Goal: Book appointment/travel/reservation

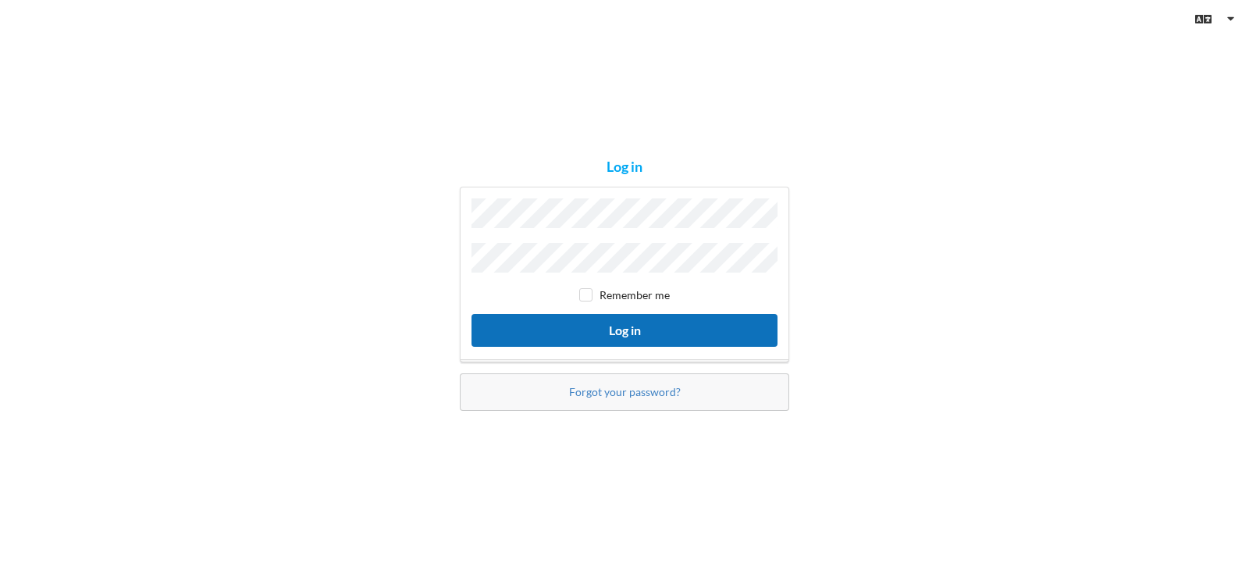
click at [626, 327] on button "Log in" at bounding box center [624, 330] width 306 height 32
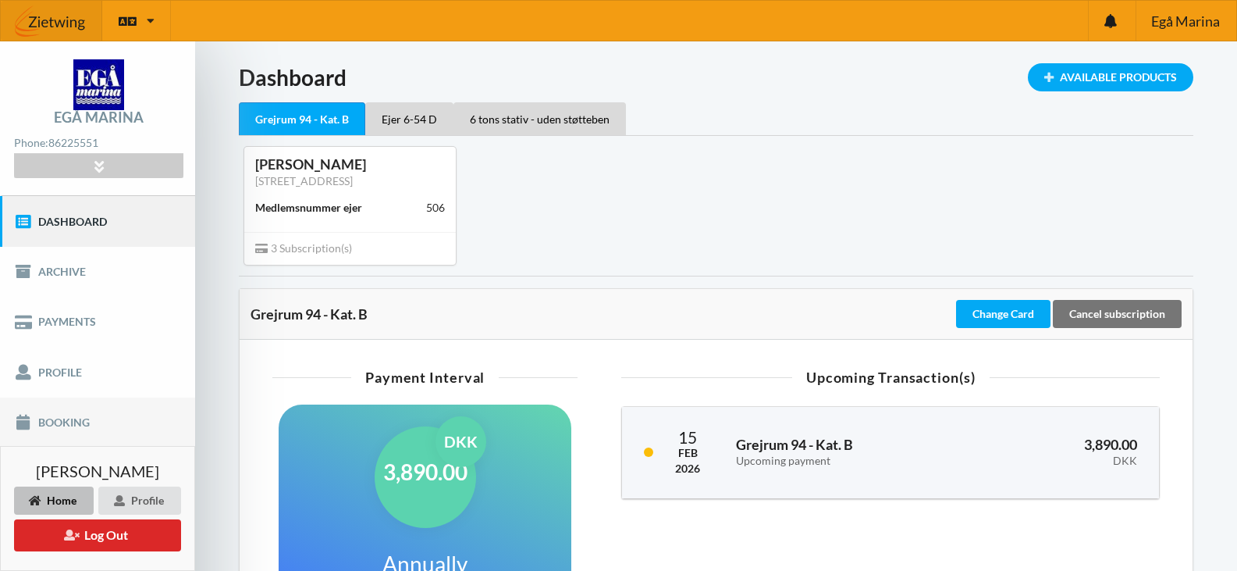
click at [66, 417] on link "Booking" at bounding box center [97, 422] width 195 height 50
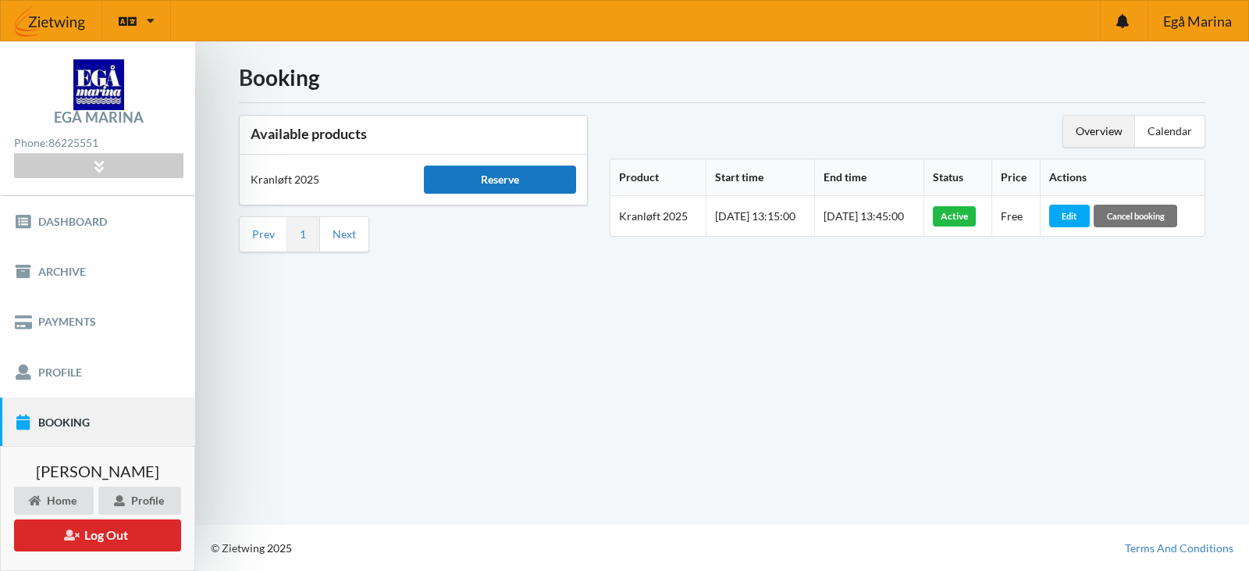
click at [479, 183] on div "Reserve" at bounding box center [499, 179] width 151 height 28
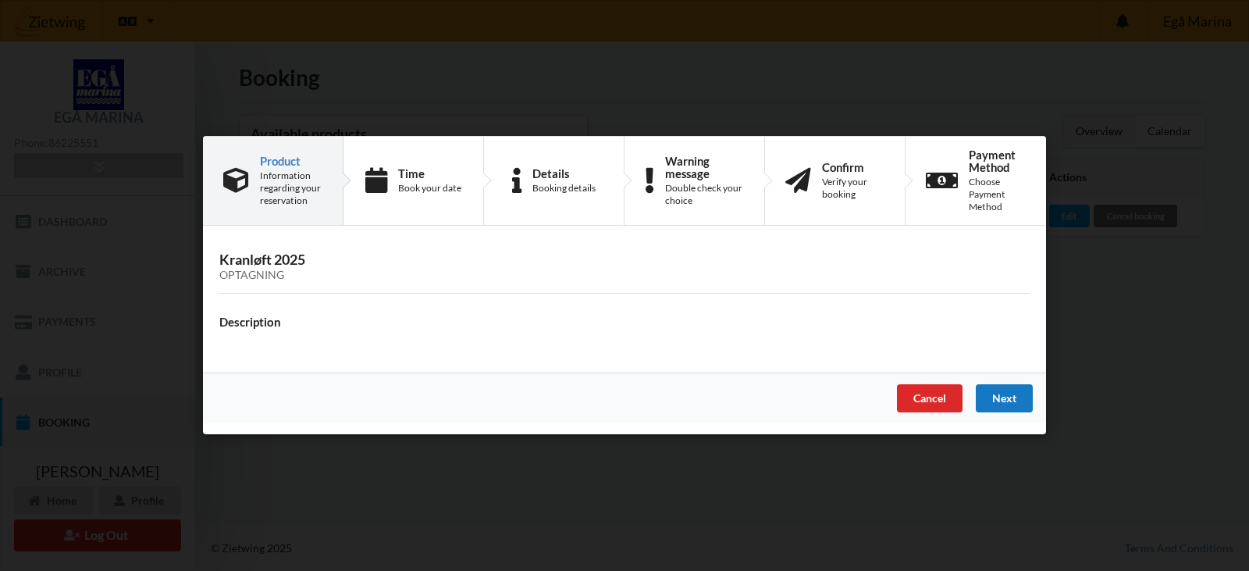
click at [1008, 402] on div "Next" at bounding box center [1004, 399] width 57 height 28
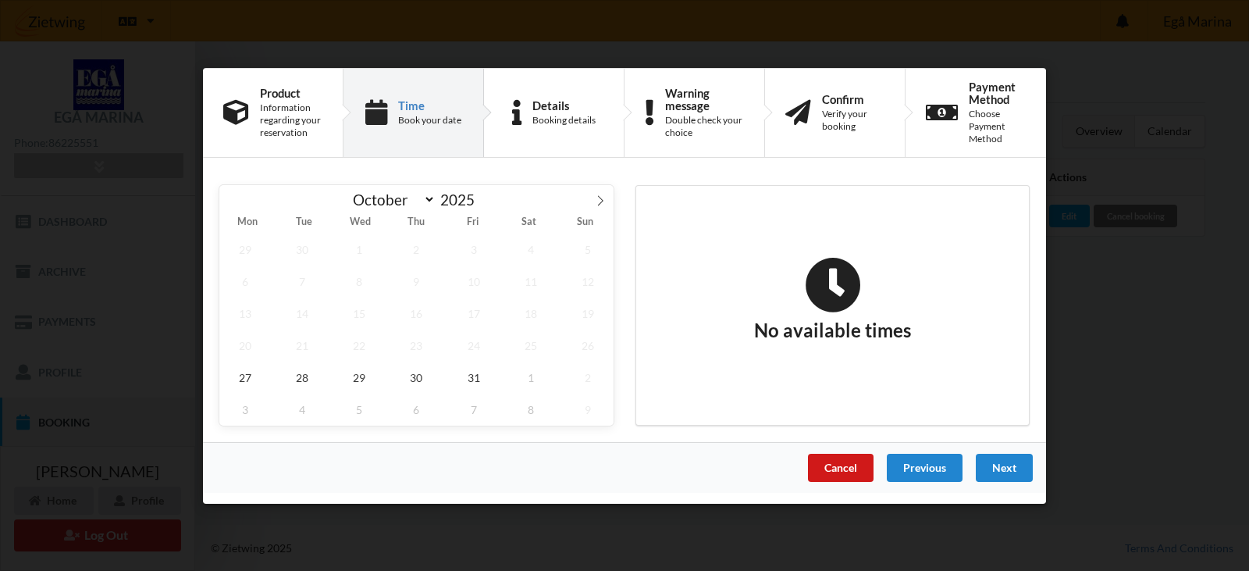
click at [831, 466] on div "Cancel" at bounding box center [841, 467] width 66 height 28
